Goal: Task Accomplishment & Management: Manage account settings

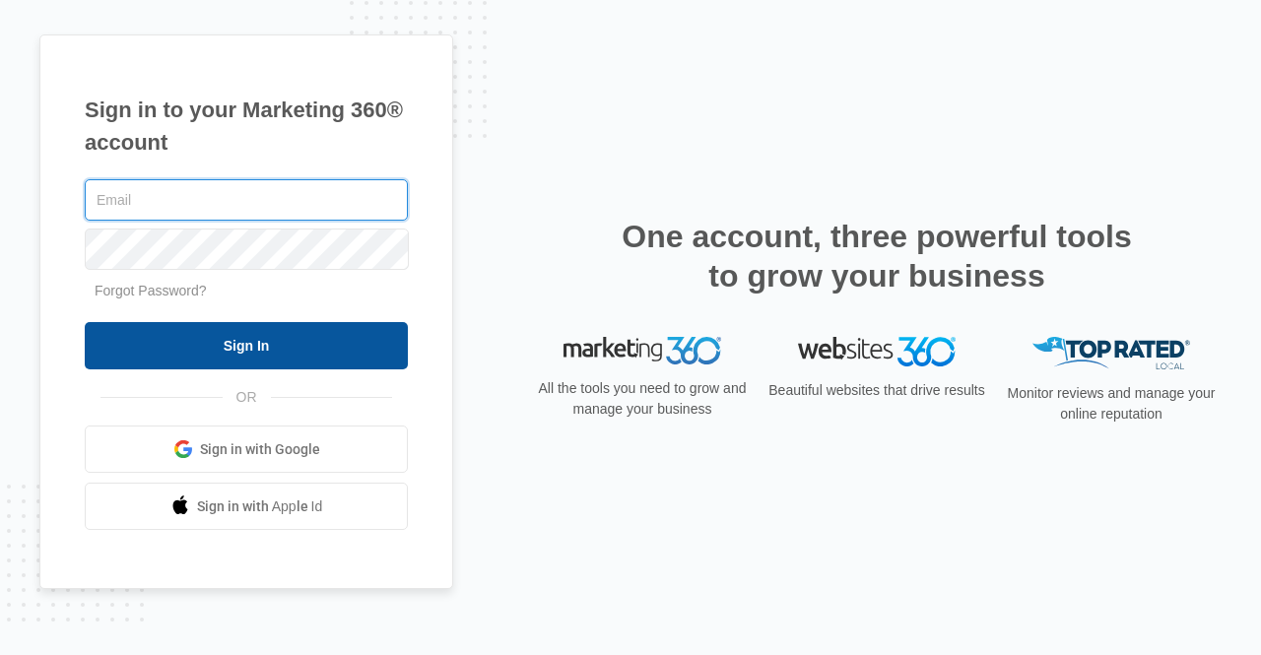
type input "[PERSON_NAME][EMAIL_ADDRESS][DOMAIN_NAME]"
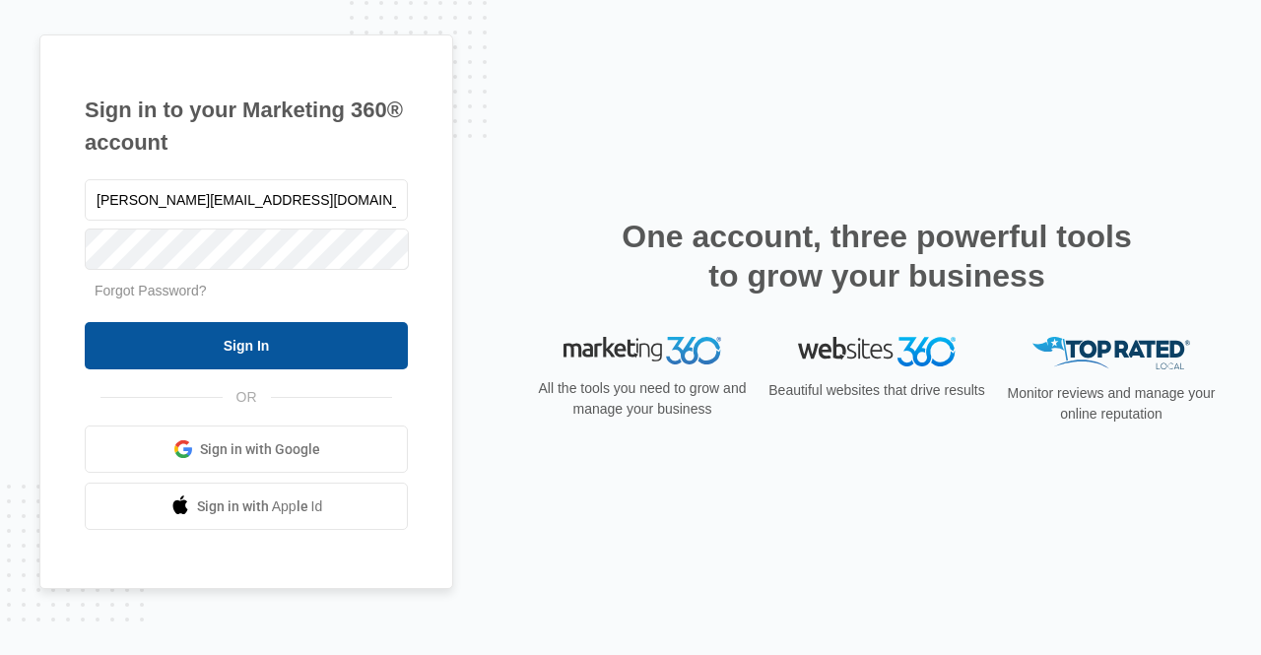
click at [177, 356] on input "Sign In" at bounding box center [246, 345] width 323 height 47
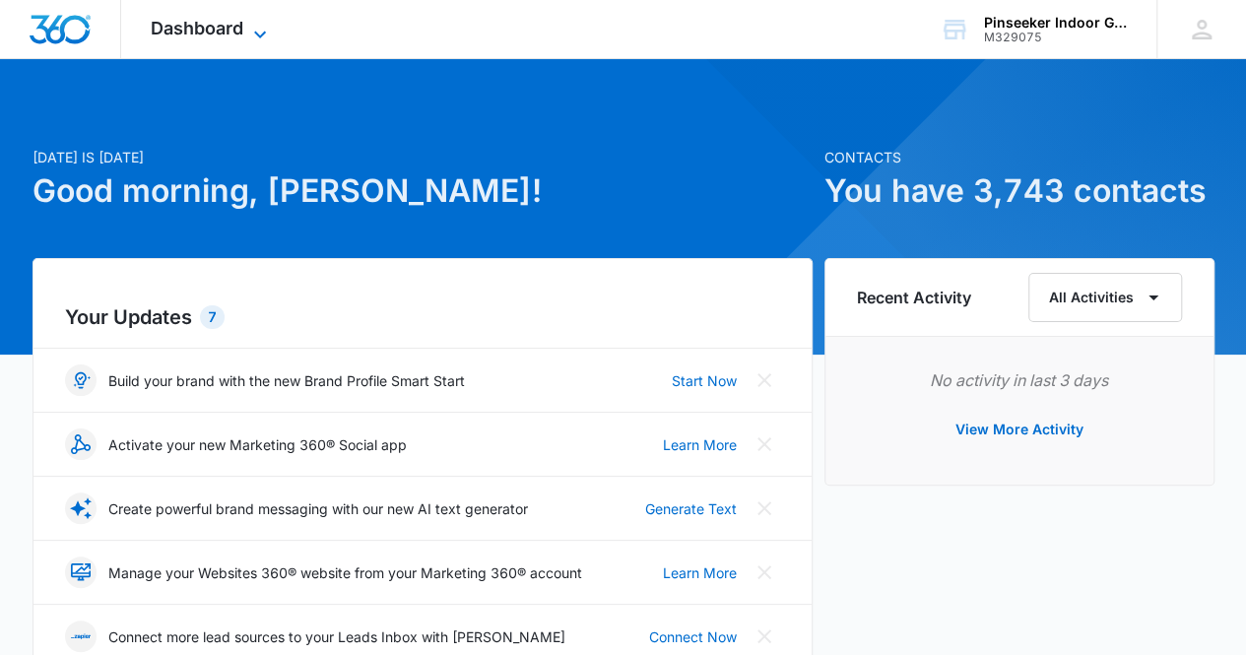
click at [266, 31] on icon at bounding box center [260, 35] width 24 height 24
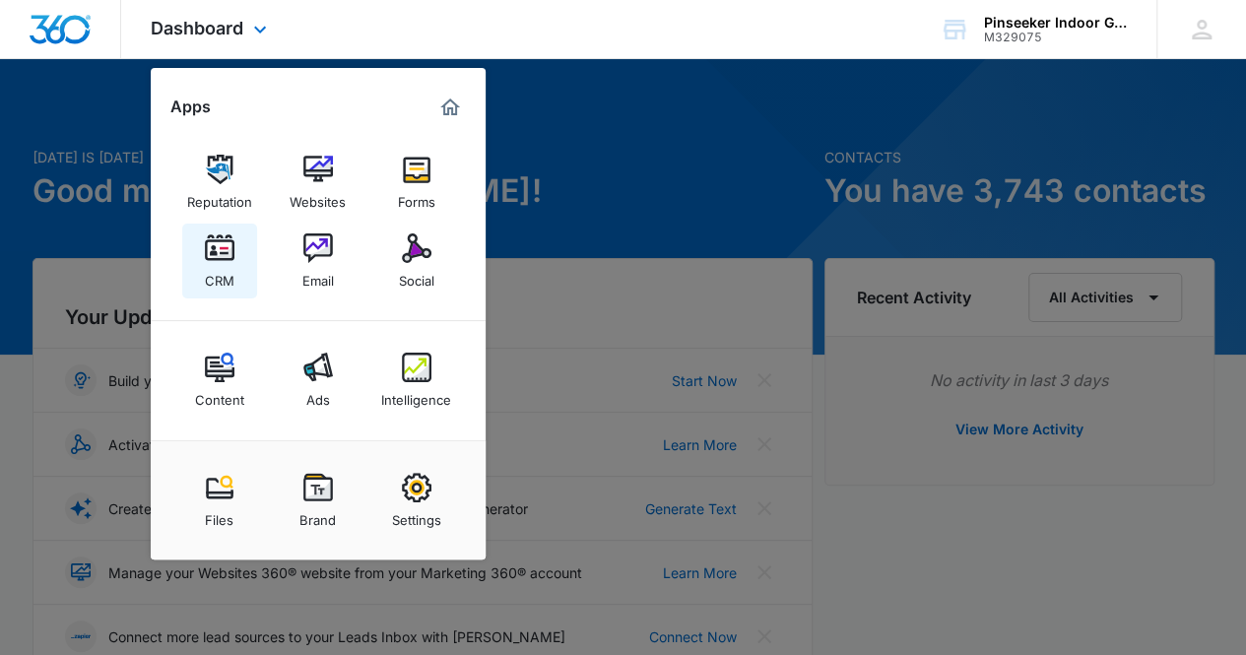
click at [222, 255] on img at bounding box center [220, 248] width 30 height 30
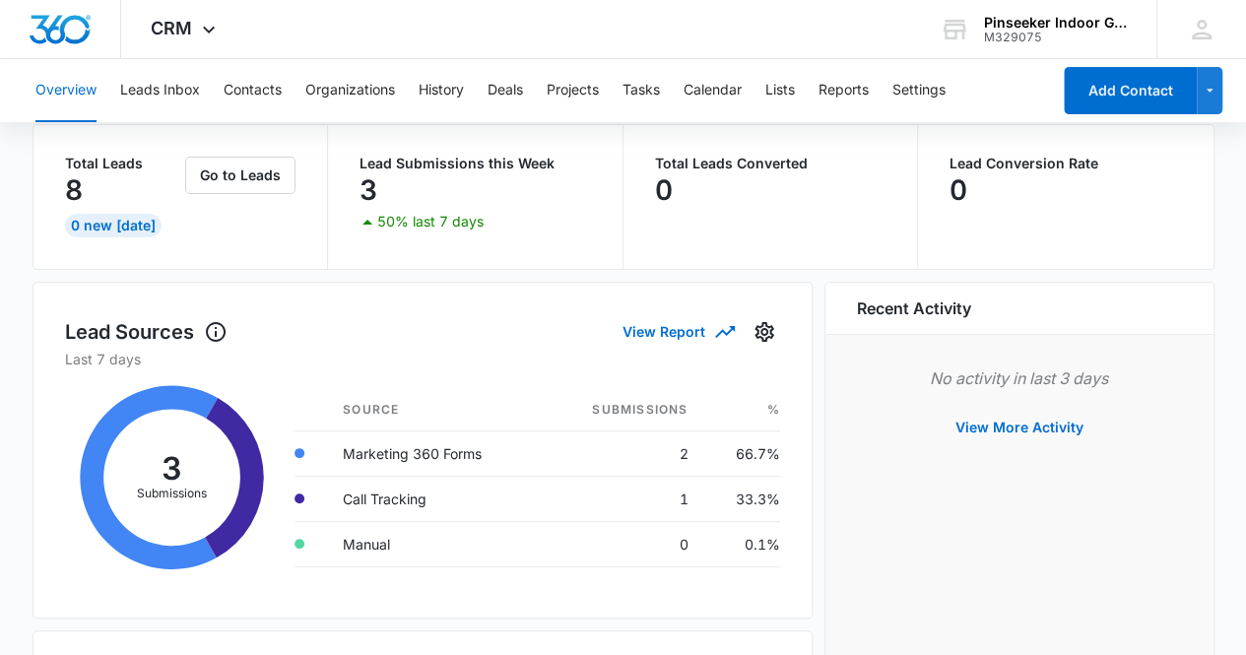
scroll to position [98, 0]
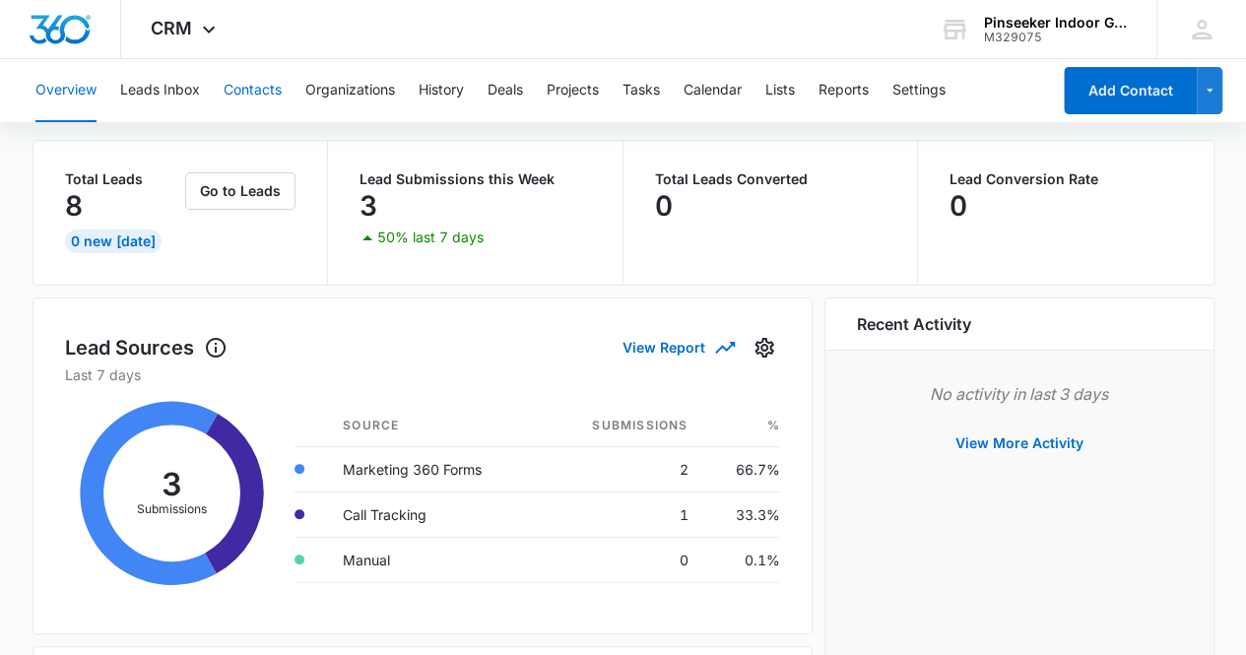
click at [251, 93] on button "Contacts" at bounding box center [253, 90] width 58 height 63
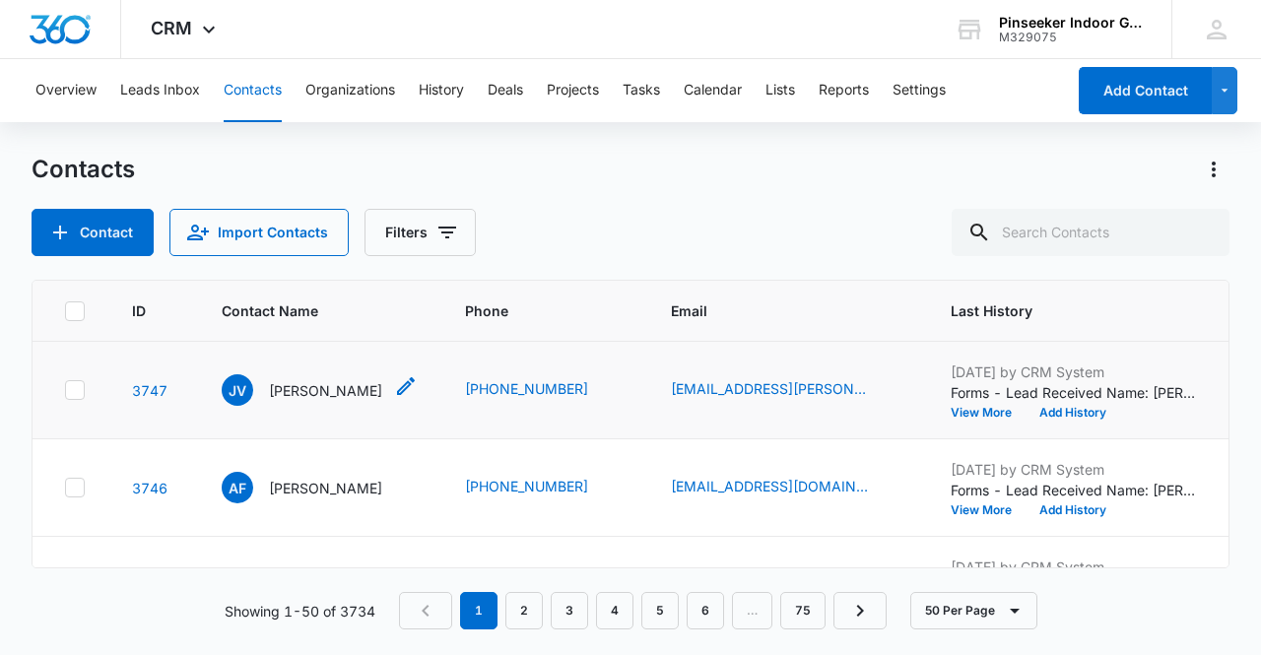
click at [329, 395] on p "[PERSON_NAME]" at bounding box center [325, 390] width 113 height 21
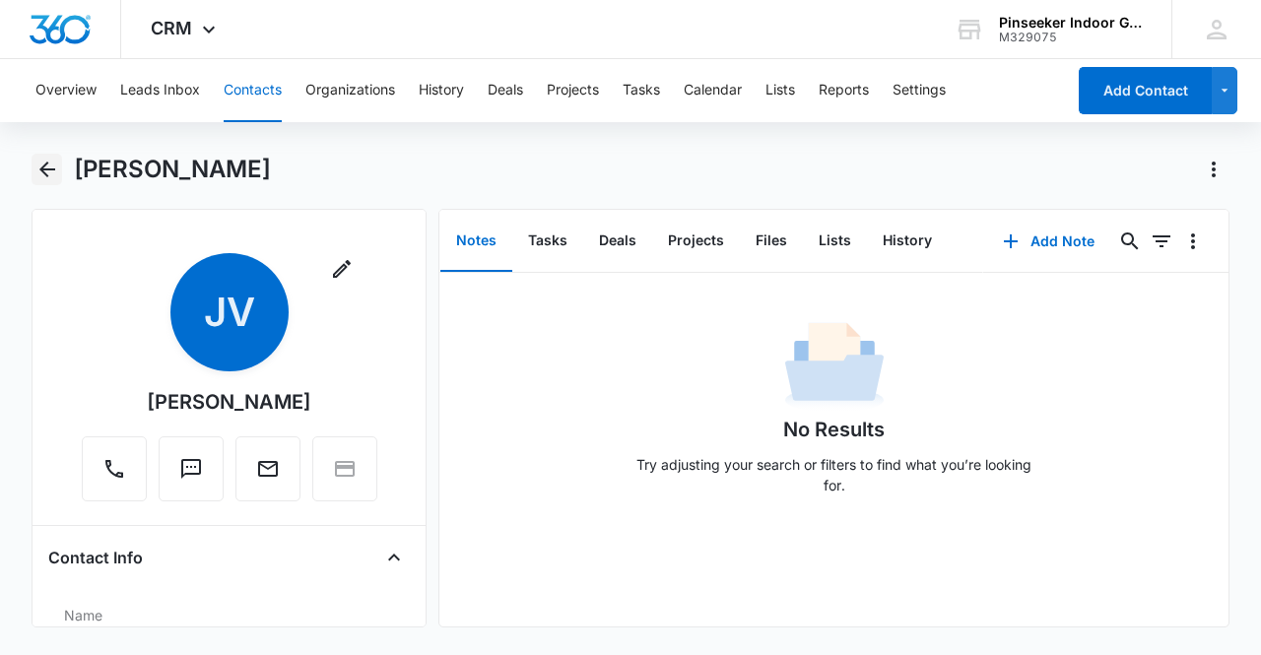
click at [41, 166] on icon "Back" at bounding box center [47, 170] width 24 height 24
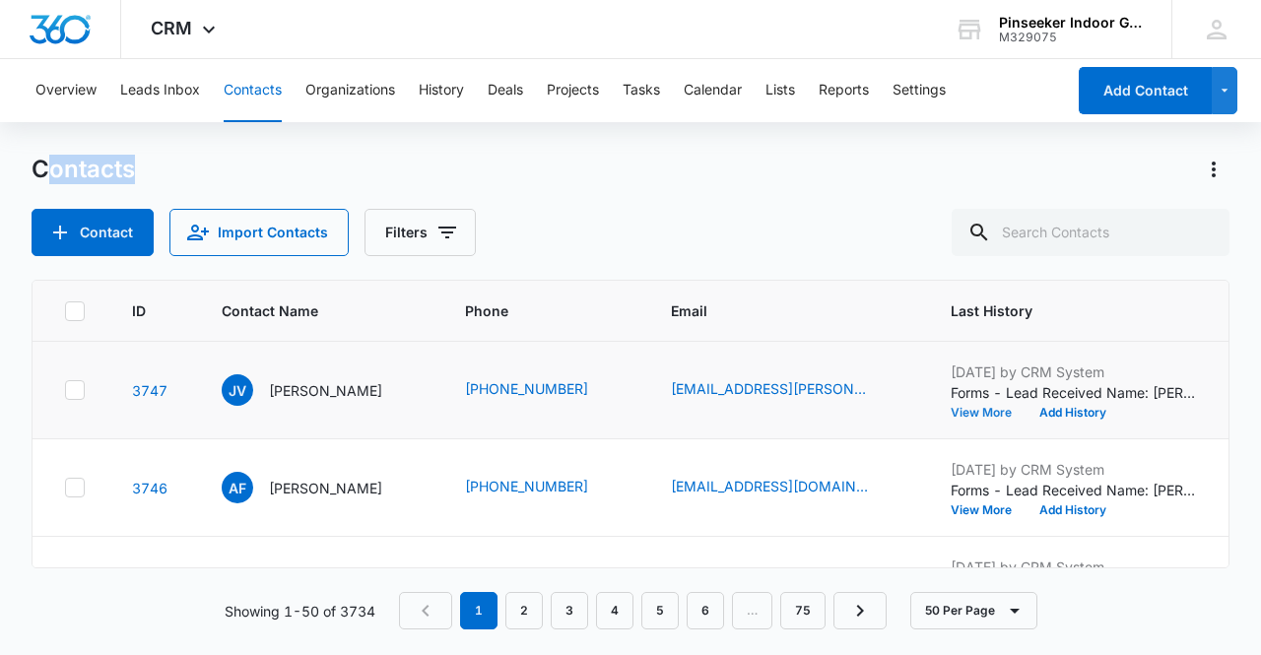
click at [1011, 409] on button "View More" at bounding box center [987, 413] width 75 height 12
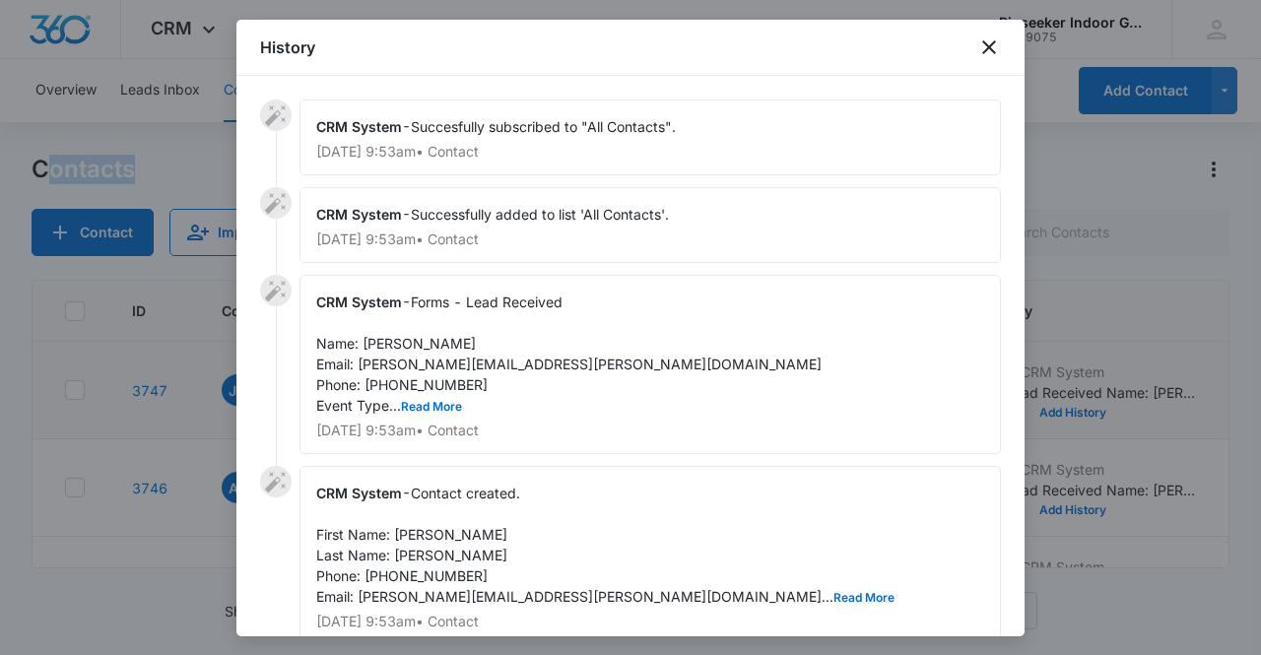
scroll to position [86, 0]
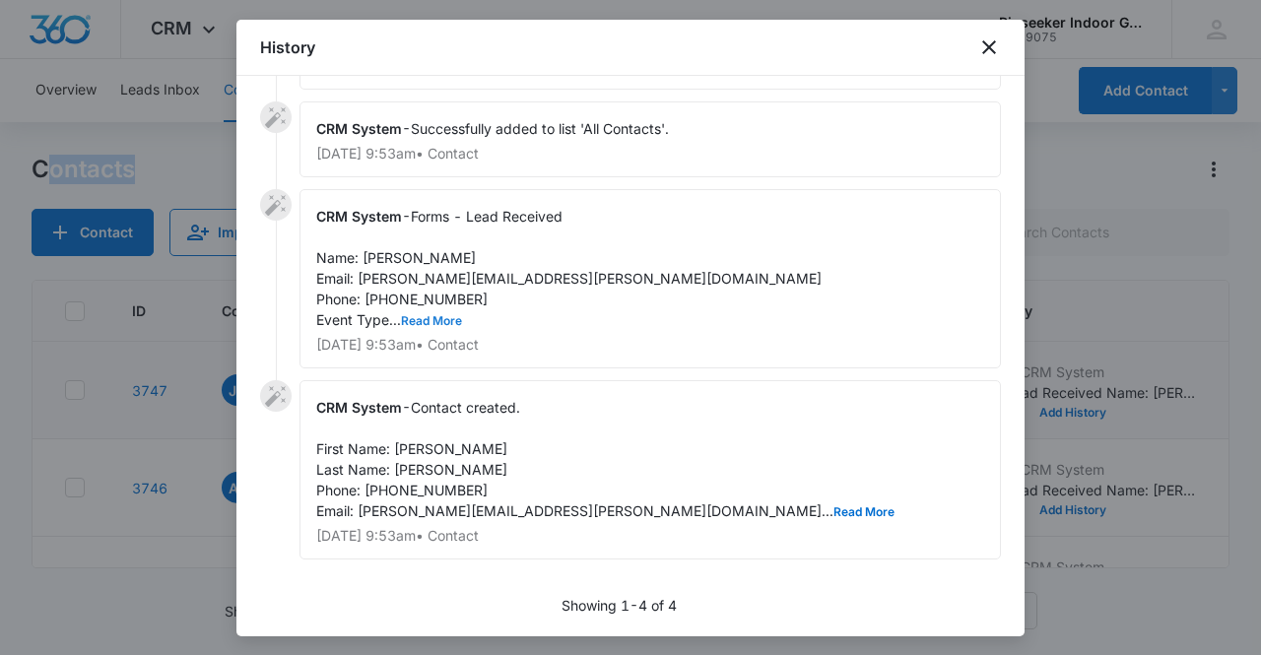
click at [423, 315] on button "Read More" at bounding box center [431, 321] width 61 height 12
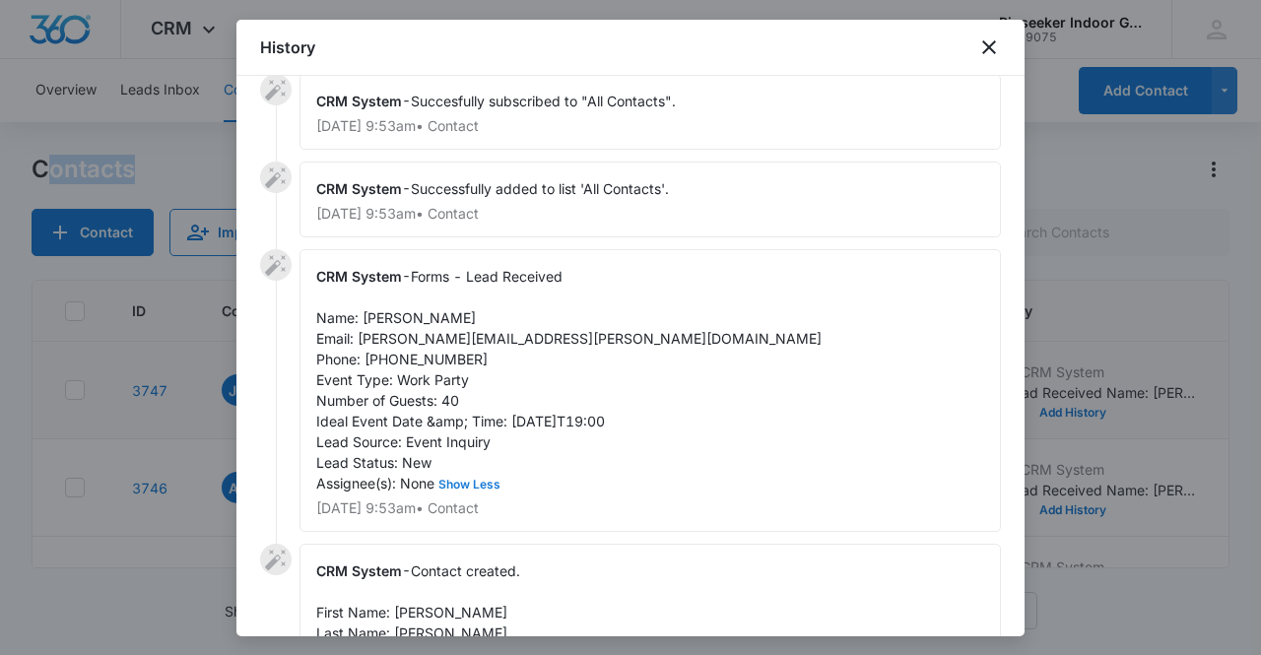
scroll to position [0, 0]
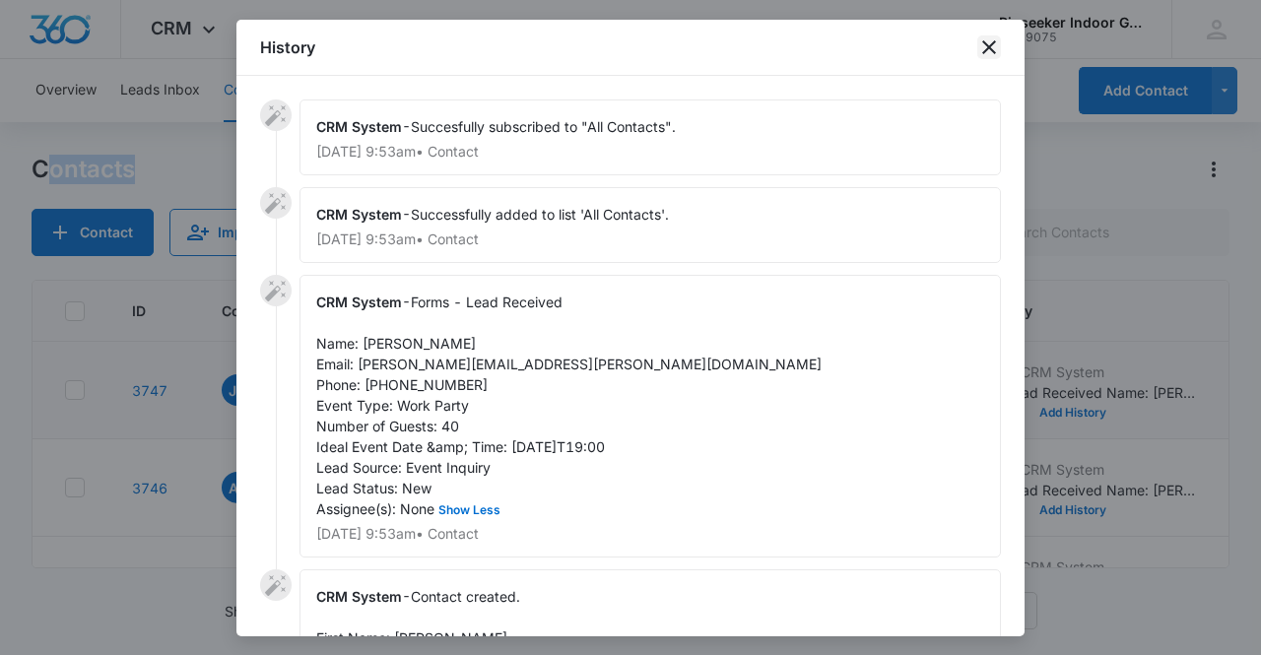
click at [981, 46] on icon "close" at bounding box center [989, 47] width 24 height 24
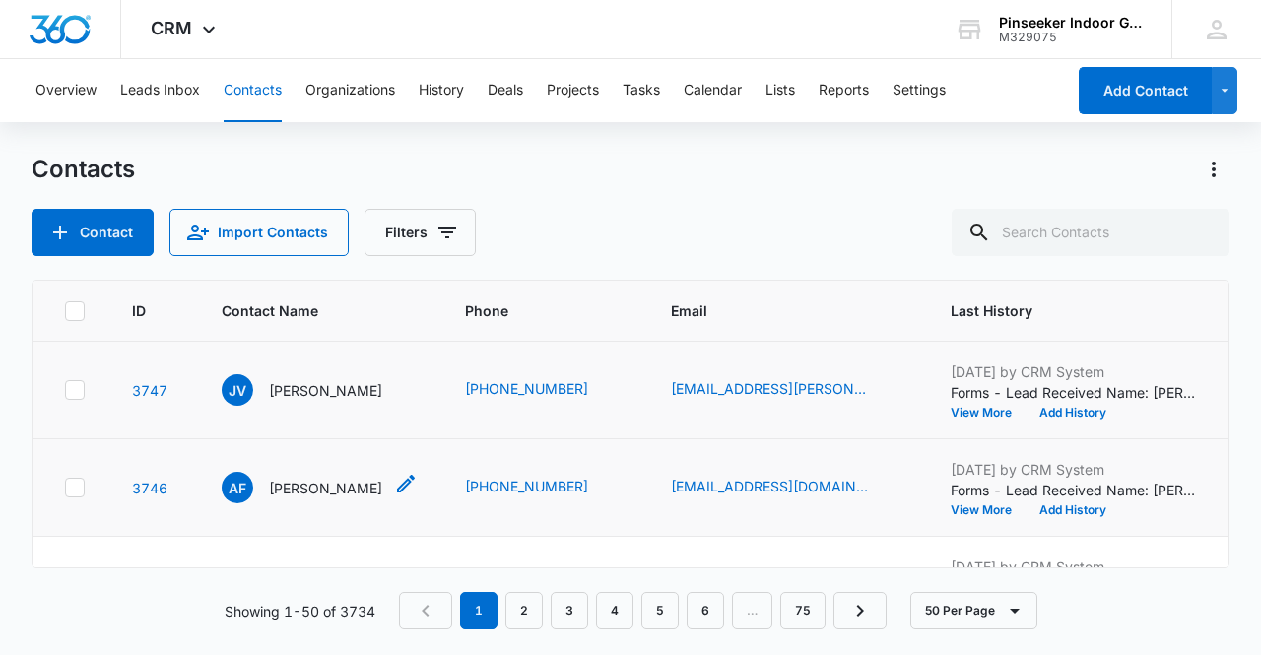
click at [303, 487] on p "[PERSON_NAME]" at bounding box center [325, 488] width 113 height 21
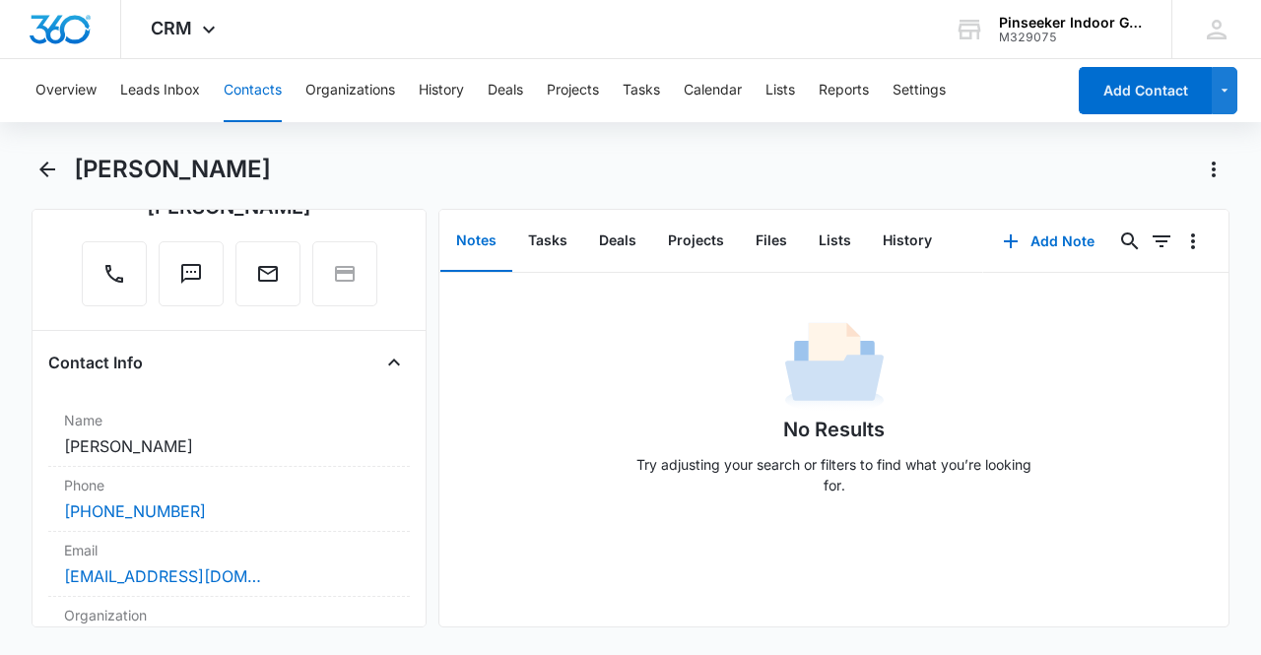
scroll to position [197, 0]
click at [41, 174] on icon "Back" at bounding box center [47, 170] width 24 height 24
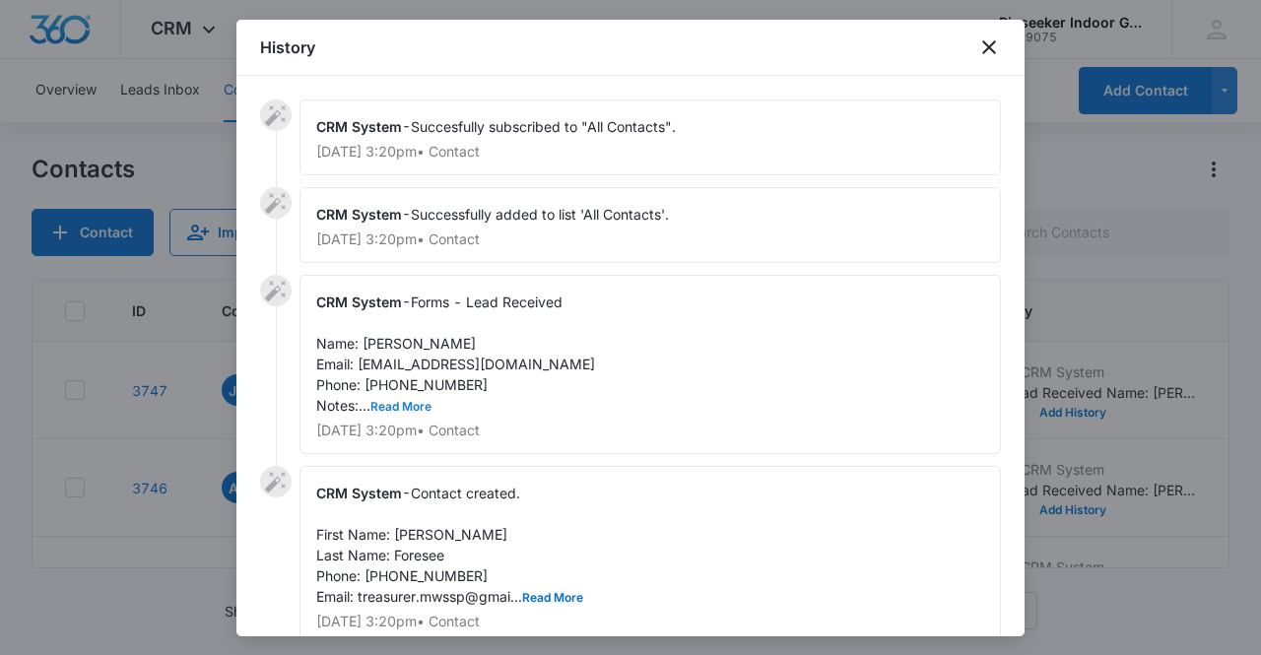
click at [402, 409] on button "Read More" at bounding box center [400, 407] width 61 height 12
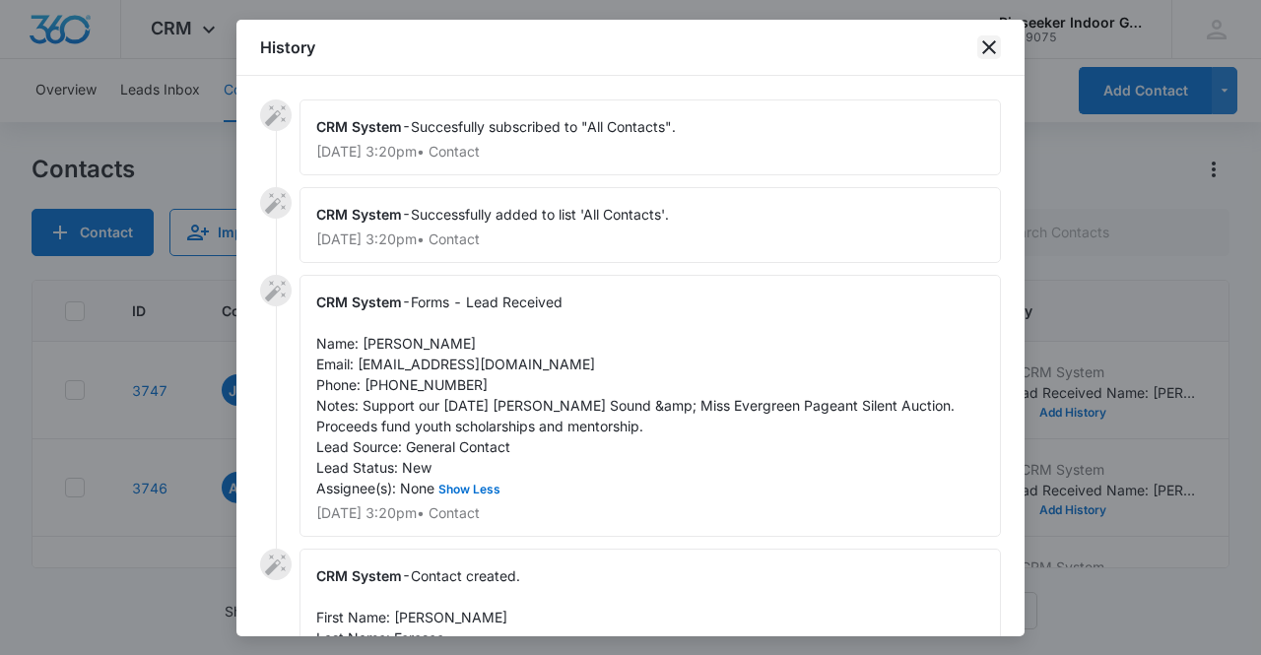
click at [987, 44] on icon "close" at bounding box center [989, 47] width 24 height 24
